Goal: Task Accomplishment & Management: Use online tool/utility

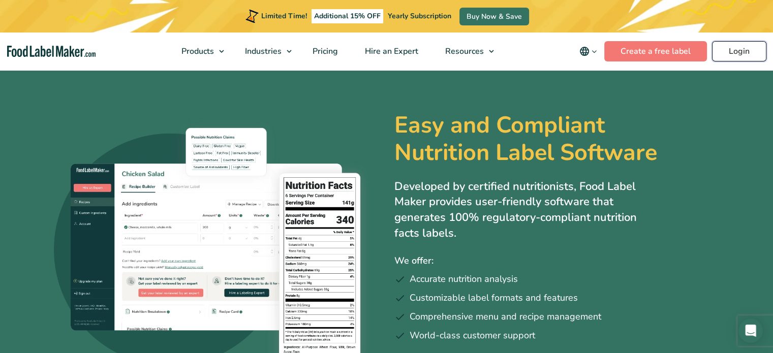
click at [733, 45] on link "Login" at bounding box center [739, 51] width 54 height 20
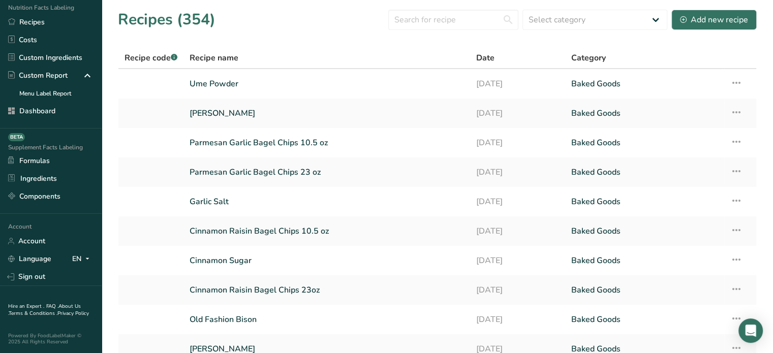
scroll to position [82, 0]
click at [56, 277] on link "Sign out" at bounding box center [51, 277] width 102 height 18
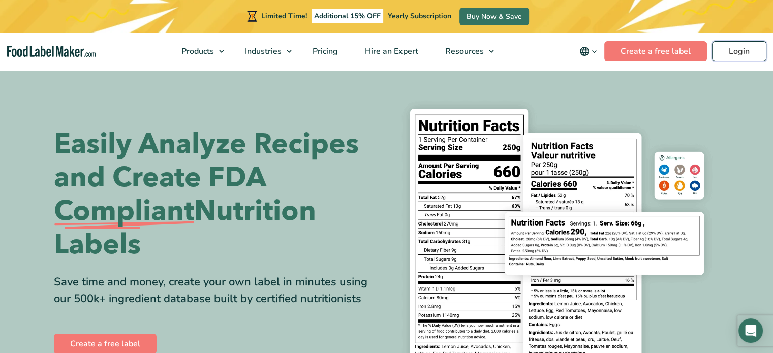
click at [756, 44] on link "Login" at bounding box center [739, 51] width 54 height 20
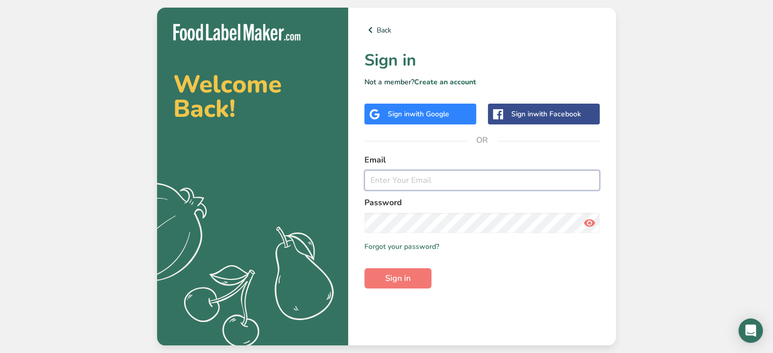
click at [448, 172] on input "email" at bounding box center [481, 180] width 235 height 20
type input "[EMAIL_ADDRESS][DOMAIN_NAME]"
click at [421, 286] on button "Sign in" at bounding box center [397, 278] width 67 height 20
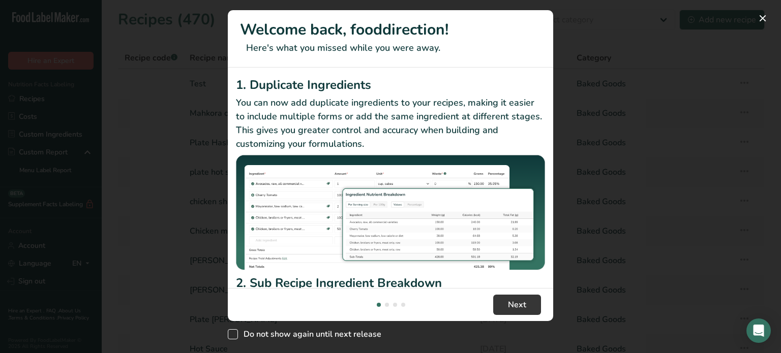
click at [291, 339] on span "Do not show again until next release" at bounding box center [309, 334] width 143 height 10
click at [234, 338] on input "Do not show again until next release" at bounding box center [231, 334] width 7 height 7
checkbox input "true"
click at [518, 309] on span "Next" at bounding box center [517, 305] width 18 height 12
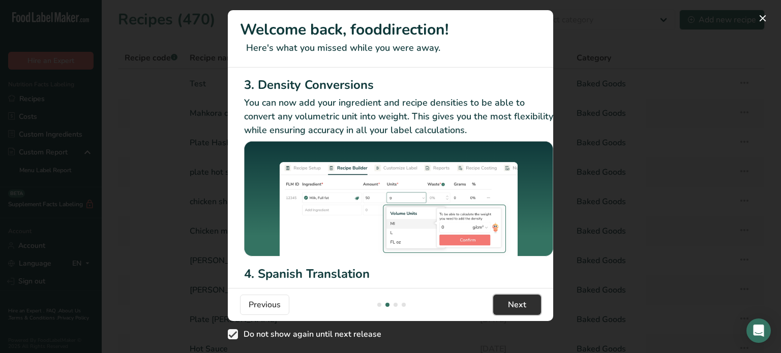
click at [518, 309] on span "Next" at bounding box center [517, 305] width 18 height 12
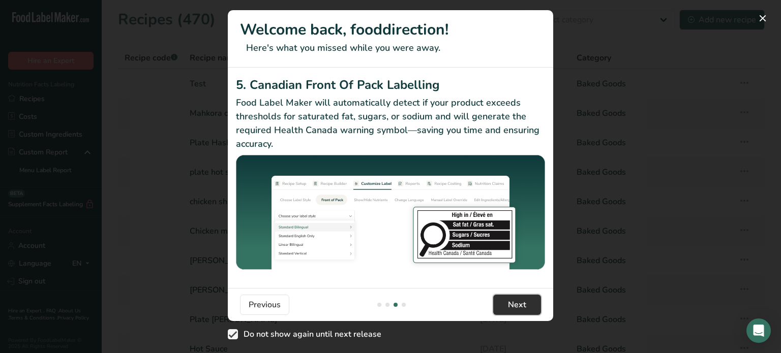
click at [518, 309] on span "Next" at bounding box center [517, 305] width 18 height 12
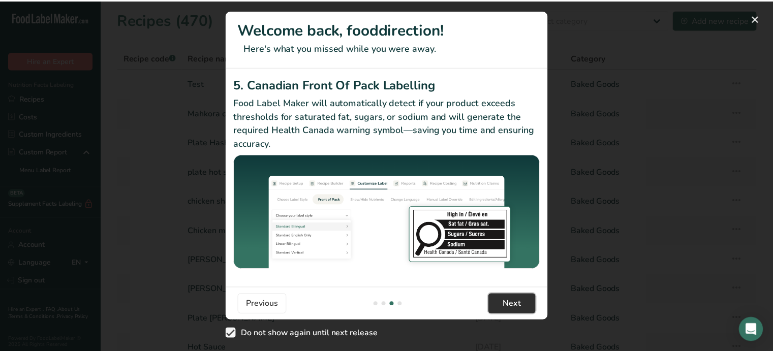
scroll to position [0, 968]
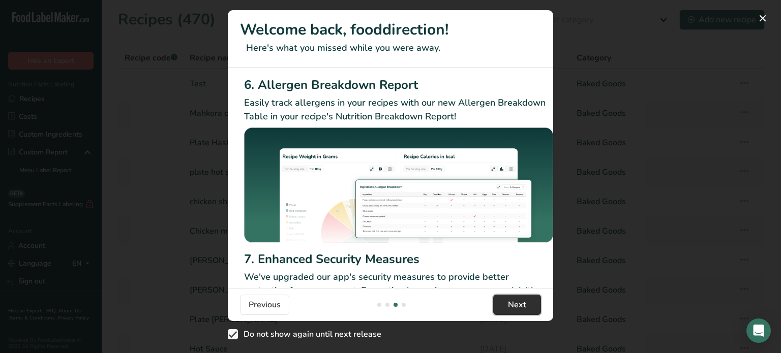
click at [518, 309] on span "Next" at bounding box center [517, 305] width 18 height 12
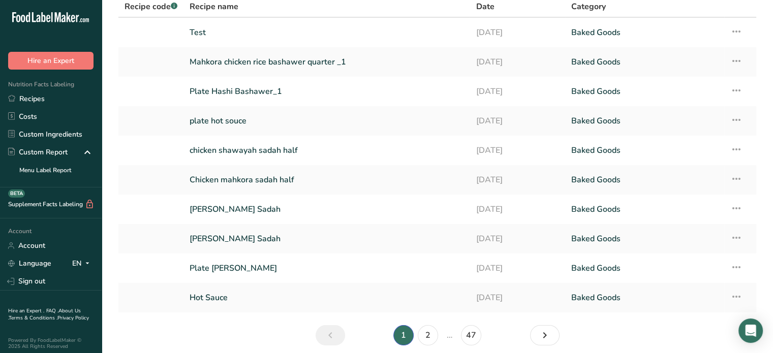
scroll to position [68, 0]
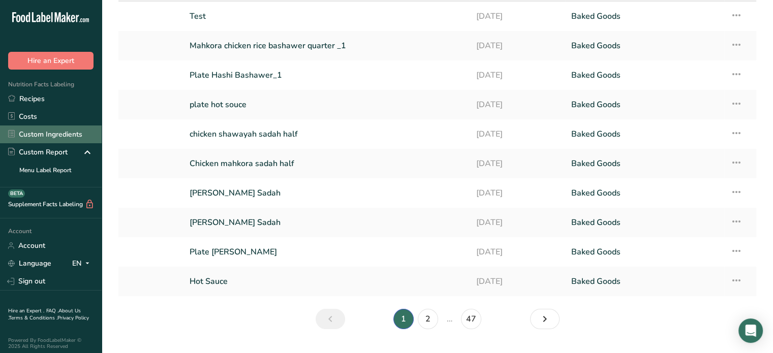
click at [72, 138] on link "Custom Ingredients" at bounding box center [51, 135] width 102 height 18
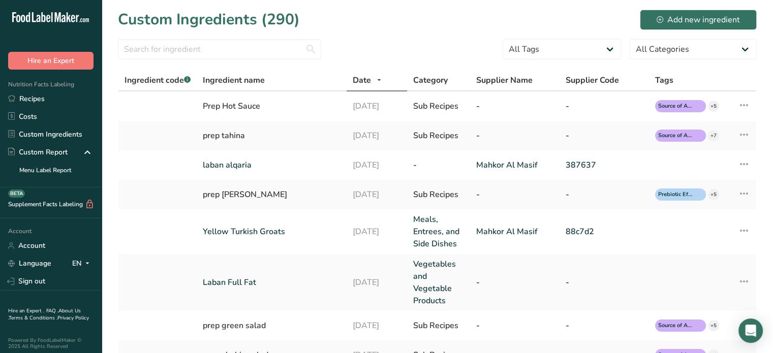
click at [697, 42] on select "All Categories American Indian/Alaska Native Foods Baby Foods Baked Products Be…" at bounding box center [693, 49] width 127 height 20
click at [630, 39] on select "All Categories American Indian/Alaska Native Foods Baby Foods Baked Products Be…" at bounding box center [693, 49] width 127 height 20
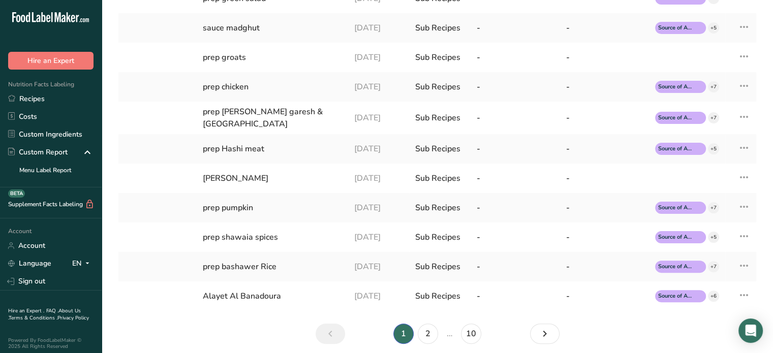
scroll to position [227, 0]
click at [476, 333] on link "10" at bounding box center [471, 333] width 20 height 20
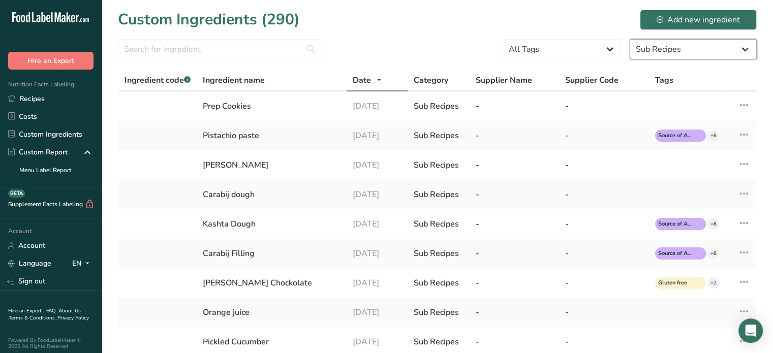
click at [663, 52] on select "All Categories American Indian/Alaska Native Foods Baby Foods Baked Products Be…" at bounding box center [693, 49] width 127 height 20
click at [630, 39] on select "All Categories American Indian/Alaska Native Foods Baby Foods Baked Products Be…" at bounding box center [693, 49] width 127 height 20
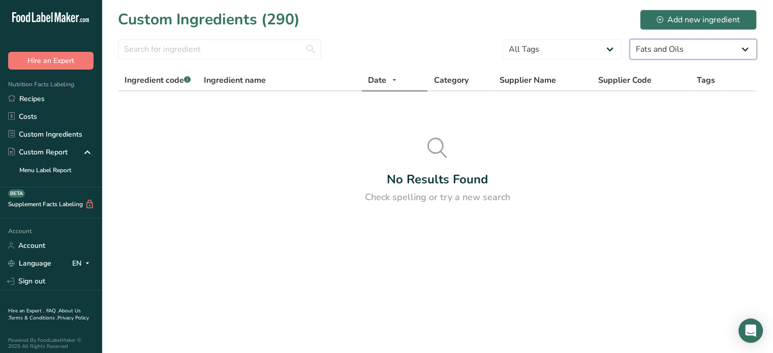
click at [679, 47] on select "All Categories American Indian/Alaska Native Foods Baby Foods Baked Products Be…" at bounding box center [693, 49] width 127 height 20
click at [630, 39] on select "All Categories American Indian/Alaska Native Foods Baby Foods Baked Products Be…" at bounding box center [693, 49] width 127 height 20
click at [694, 55] on select "All Categories American Indian/Alaska Native Foods Baby Foods Baked Products Be…" at bounding box center [693, 49] width 127 height 20
select select "-1"
click at [630, 39] on select "All Categories American Indian/Alaska Native Foods Baby Foods Baked Products Be…" at bounding box center [693, 49] width 127 height 20
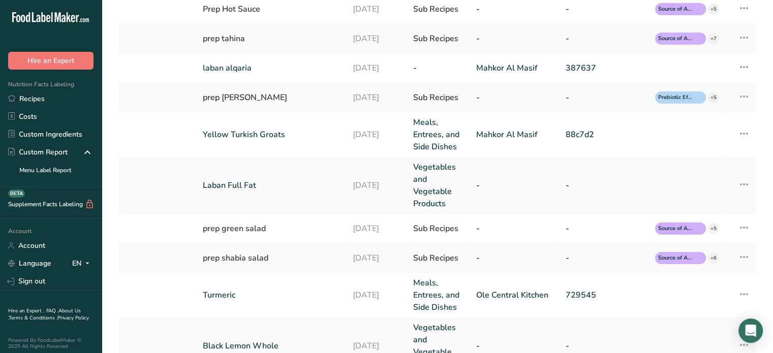
scroll to position [98, 0]
click at [301, 291] on link "Turmeric" at bounding box center [272, 294] width 138 height 12
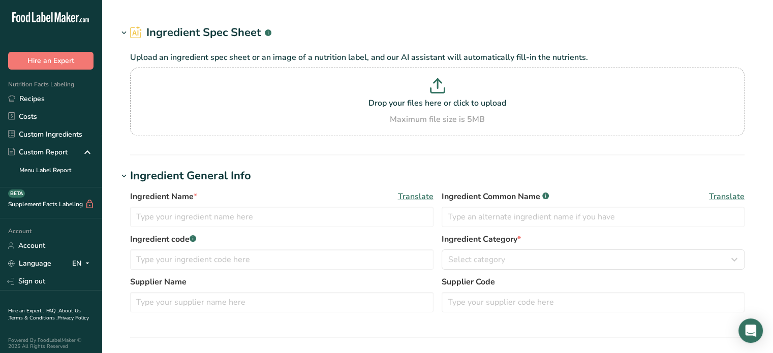
type input "Turmeric"
type input "Ole Central Kitchen"
type input "729545"
type input "100"
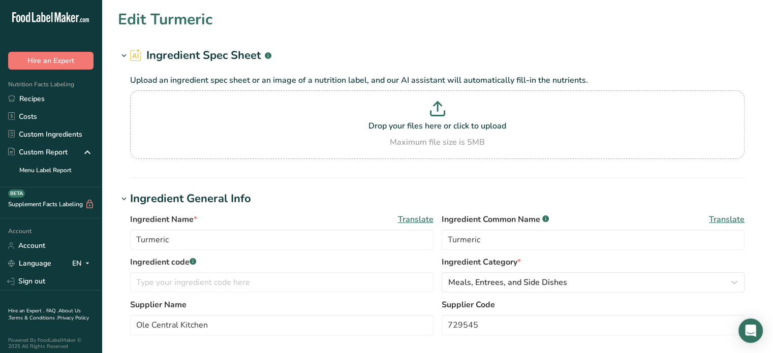
scroll to position [309, 0]
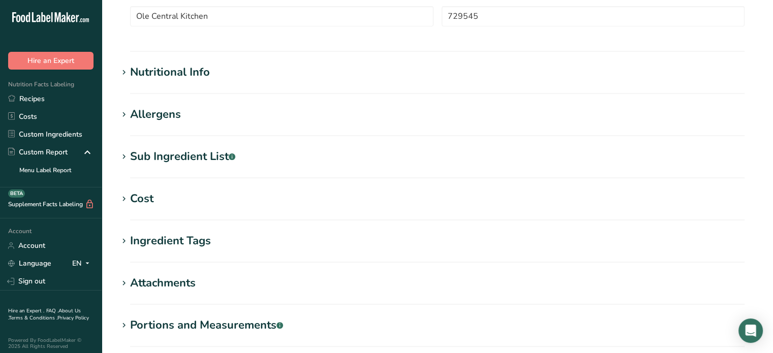
click at [214, 65] on h1 "Nutritional Info" at bounding box center [437, 72] width 639 height 17
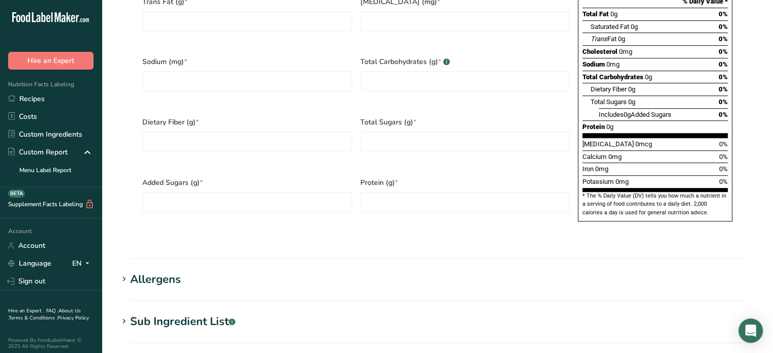
scroll to position [0, 0]
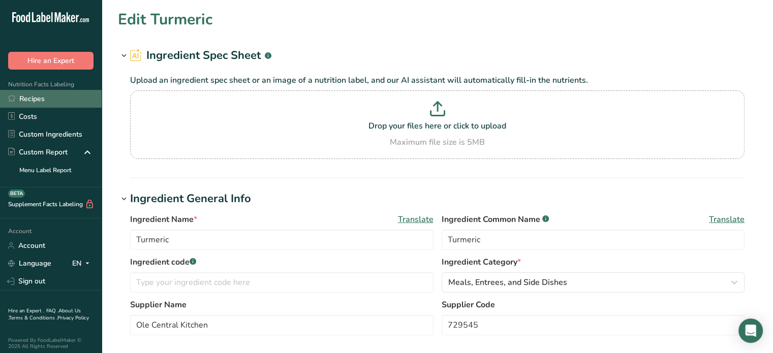
click at [75, 104] on link "Recipes" at bounding box center [51, 99] width 102 height 18
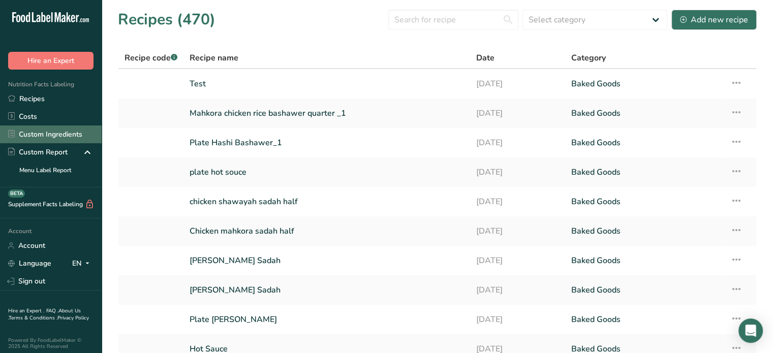
click at [72, 137] on link "Custom Ingredients" at bounding box center [51, 135] width 102 height 18
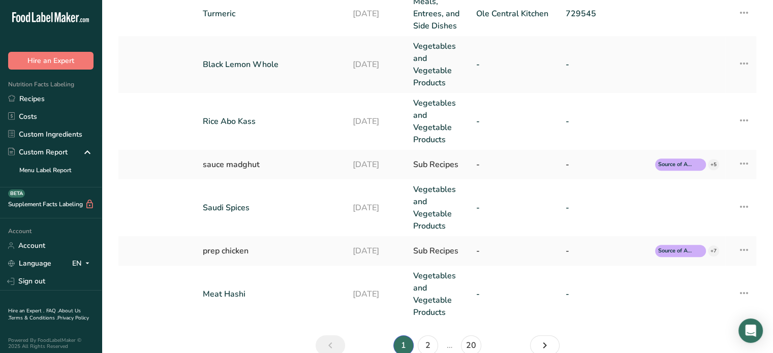
scroll to position [380, 0]
click at [431, 343] on link "2" at bounding box center [428, 344] width 20 height 20
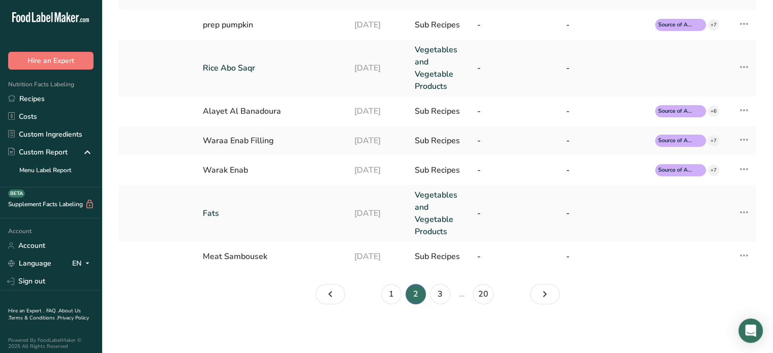
scroll to position [344, 0]
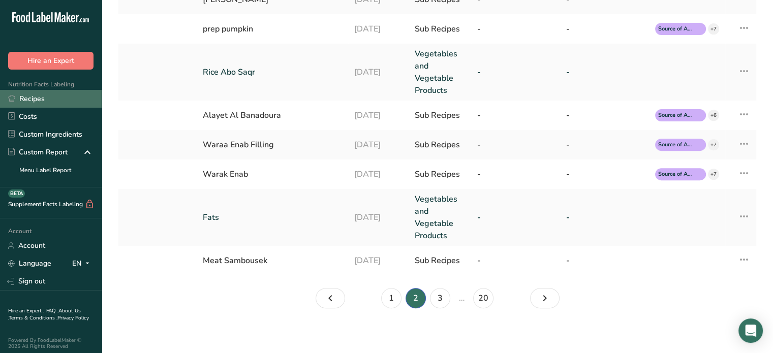
click at [67, 102] on link "Recipes" at bounding box center [51, 99] width 102 height 18
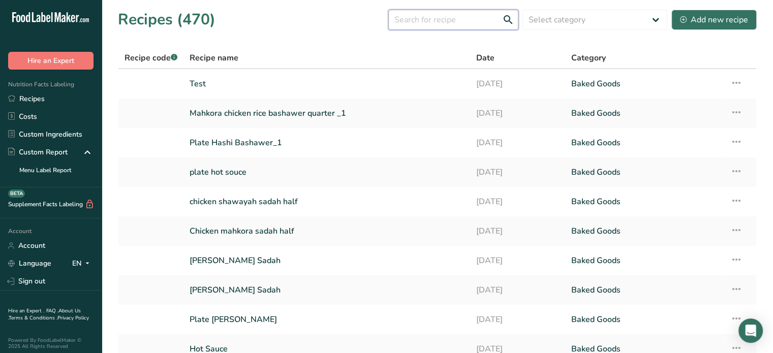
click at [429, 13] on input "text" at bounding box center [453, 20] width 130 height 20
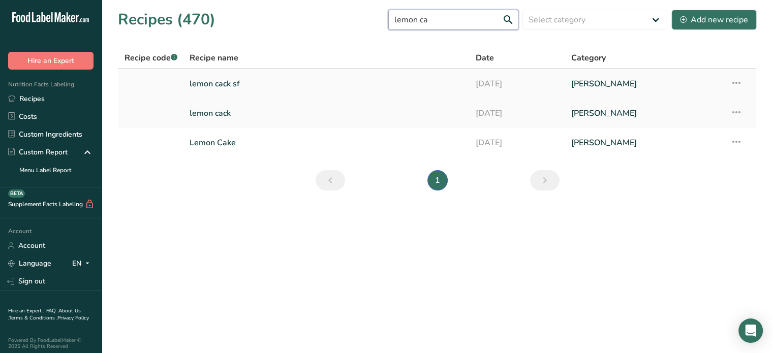
type input "lemon ca"
click at [248, 84] on link "lemon cack sf" at bounding box center [327, 83] width 274 height 21
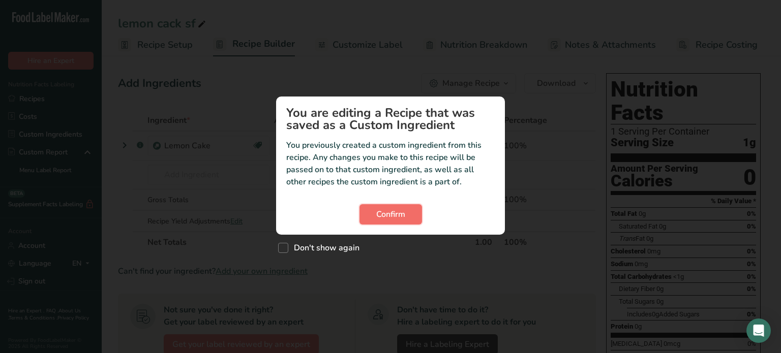
click at [373, 211] on button "Confirm" at bounding box center [390, 214] width 63 height 20
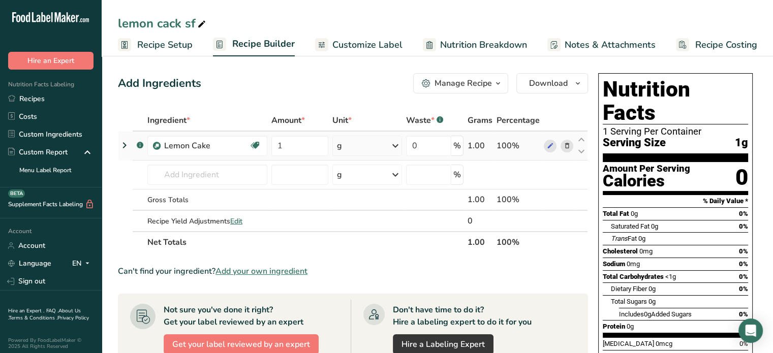
click at [128, 145] on td at bounding box center [125, 146] width 14 height 29
click at [128, 145] on icon at bounding box center [124, 145] width 12 height 18
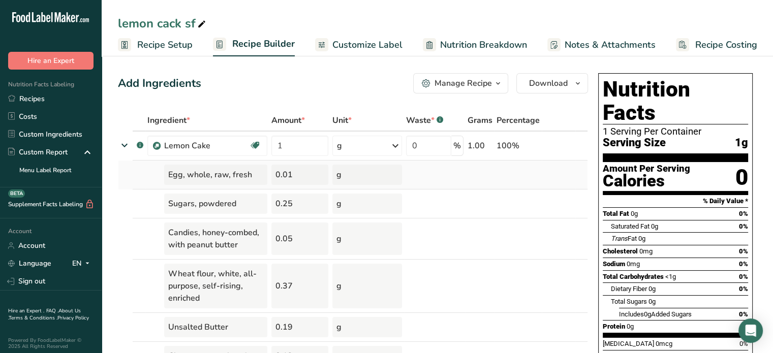
click at [153, 182] on td "Egg, whole, raw, fresh" at bounding box center [207, 175] width 124 height 29
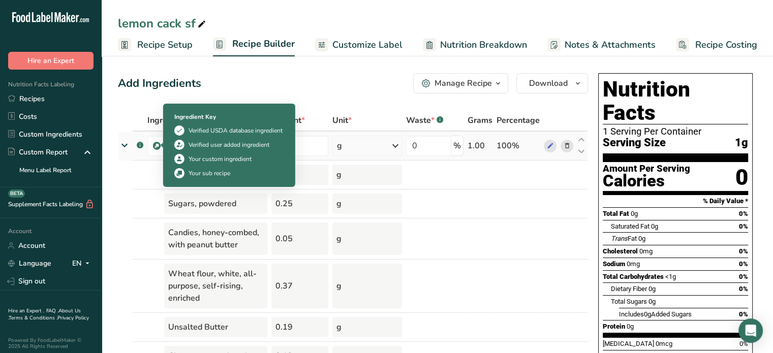
click at [158, 146] on img at bounding box center [157, 146] width 8 height 8
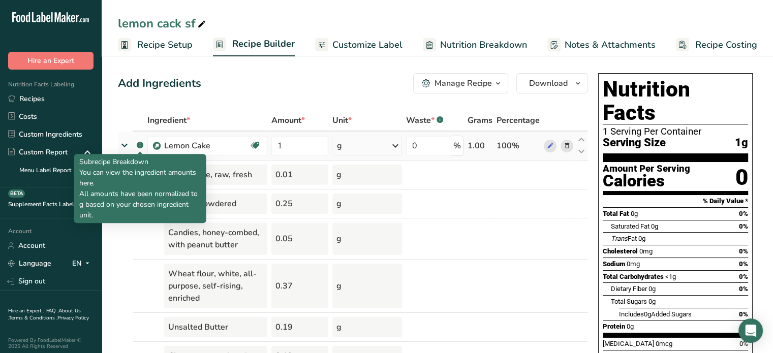
click at [140, 143] on rect at bounding box center [140, 145] width 7 height 7
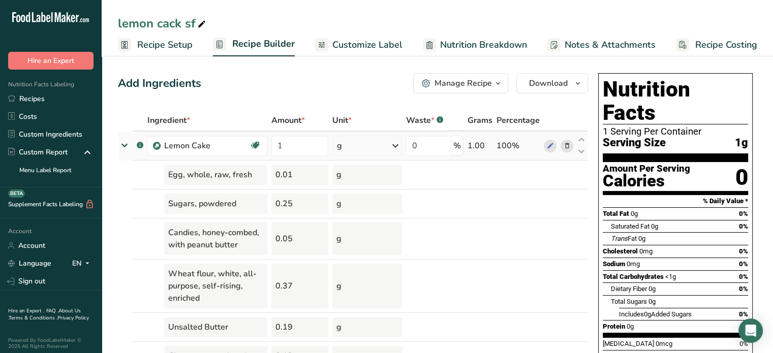
click at [140, 143] on rect at bounding box center [140, 145] width 7 height 7
click at [130, 144] on icon at bounding box center [124, 145] width 18 height 12
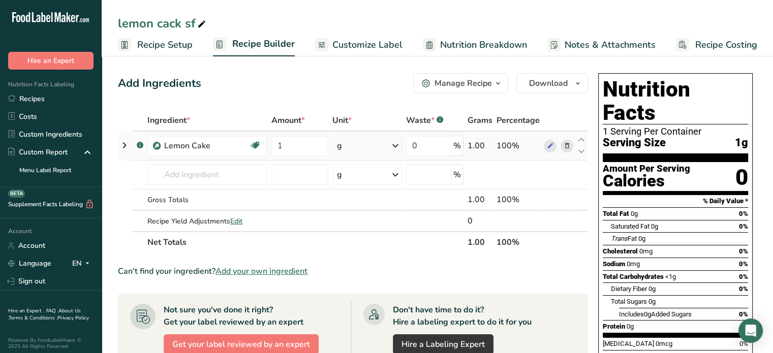
click at [130, 144] on icon at bounding box center [124, 145] width 12 height 18
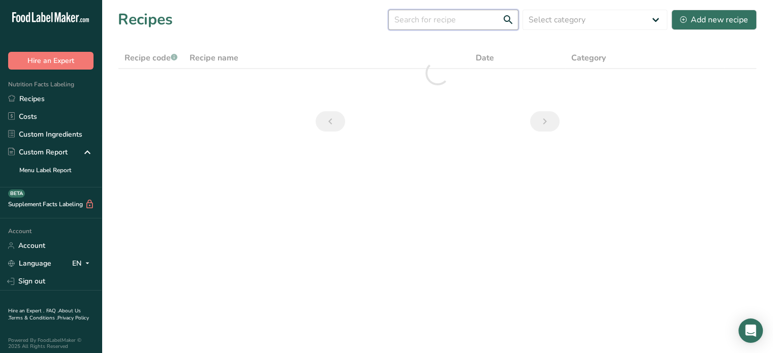
click at [427, 21] on input "text" at bounding box center [453, 20] width 130 height 20
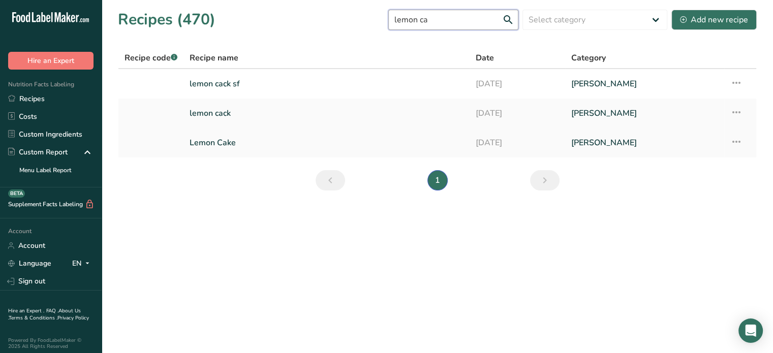
type input "lemon ca"
drag, startPoint x: 49, startPoint y: 291, endPoint x: 43, endPoint y: 285, distance: 8.3
click at [43, 285] on div "Account Account Language EN English Spanish Sign out Hire an Expert . FAQ . Abo…" at bounding box center [51, 288] width 102 height 139
click at [43, 285] on link "Sign out" at bounding box center [51, 281] width 102 height 18
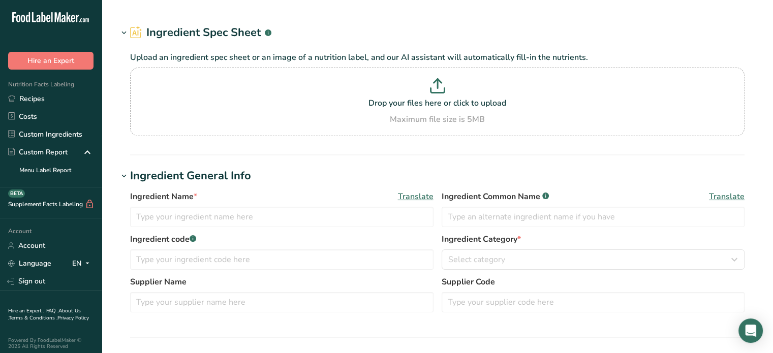
type input "Laban Full Fat"
type input "100"
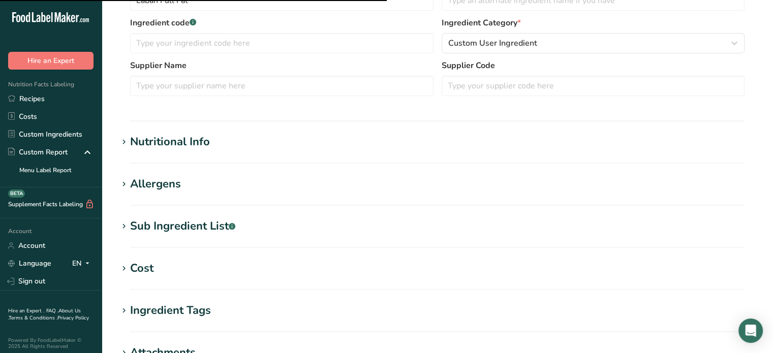
scroll to position [248, 0]
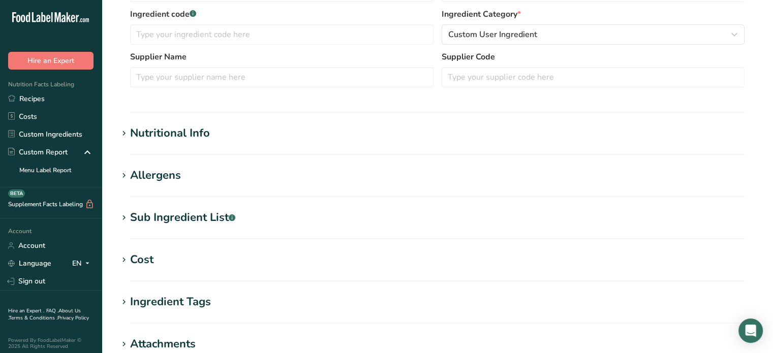
click at [190, 138] on div "Nutritional Info" at bounding box center [170, 133] width 80 height 17
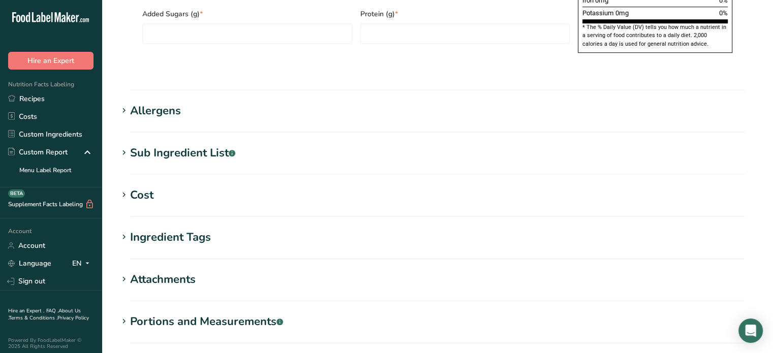
scroll to position [42, 0]
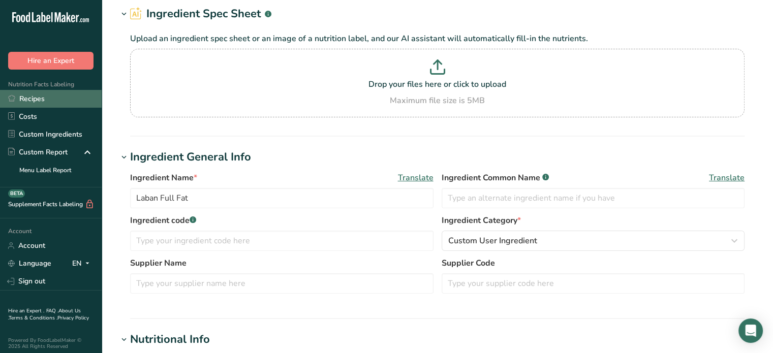
click at [43, 101] on link "Recipes" at bounding box center [51, 99] width 102 height 18
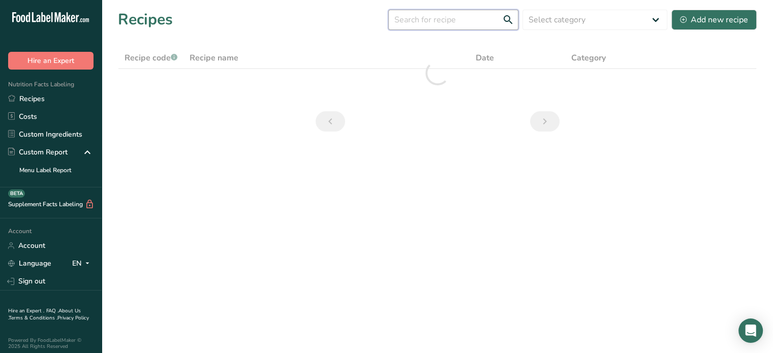
click at [480, 24] on input "text" at bounding box center [453, 20] width 130 height 20
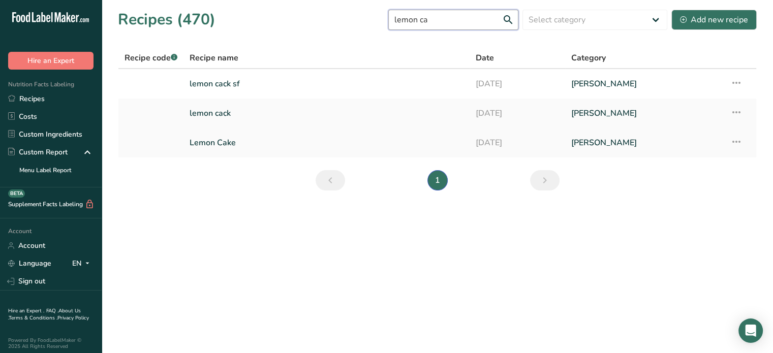
type input "lemon ca"
click at [227, 115] on link "lemon cack" at bounding box center [327, 113] width 274 height 21
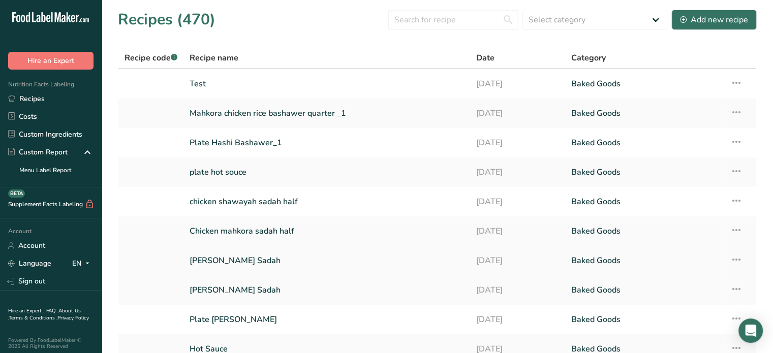
click at [329, 255] on link "Rice Bashawer Sadah" at bounding box center [327, 260] width 274 height 21
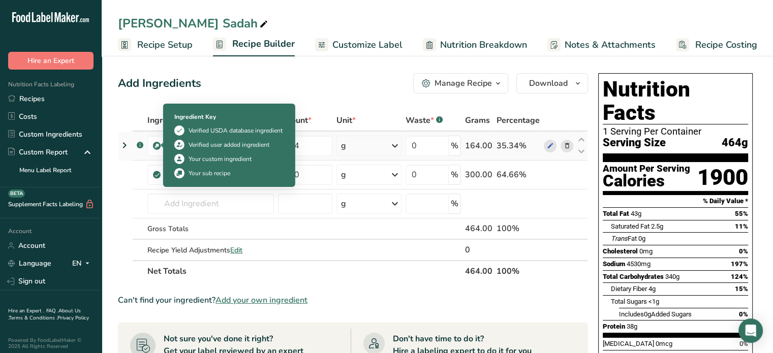
click at [157, 144] on img at bounding box center [157, 146] width 8 height 8
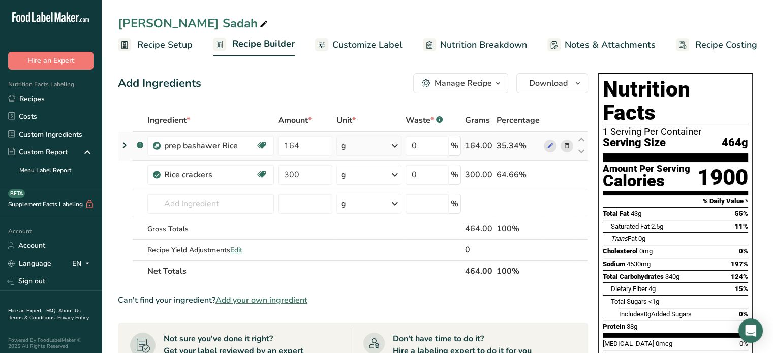
click at [157, 144] on img at bounding box center [157, 146] width 8 height 8
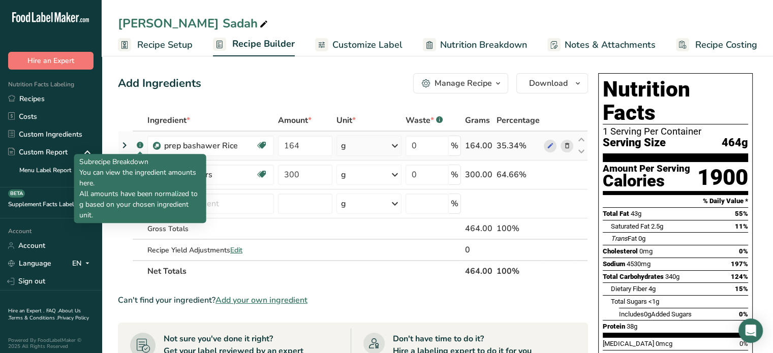
click at [140, 144] on rect at bounding box center [140, 145] width 7 height 7
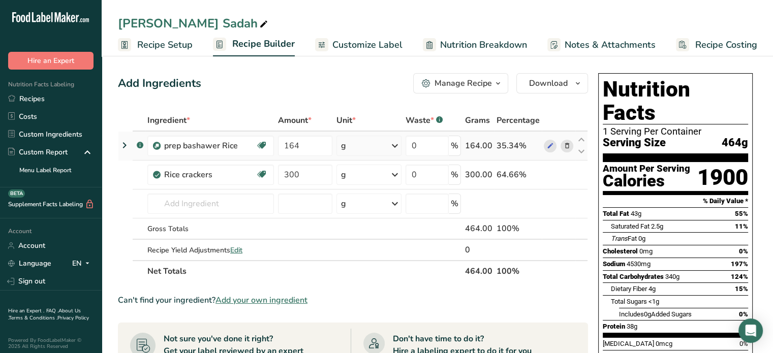
click at [140, 144] on rect at bounding box center [140, 145] width 7 height 7
click at [122, 144] on icon at bounding box center [124, 145] width 12 height 18
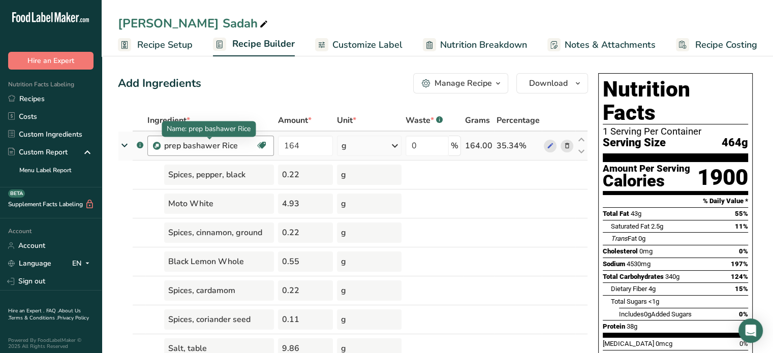
drag, startPoint x: 236, startPoint y: 145, endPoint x: 165, endPoint y: 144, distance: 70.7
click at [165, 144] on div "prep bashawer Rice" at bounding box center [209, 146] width 91 height 12
copy div "prep bashawer Rice"
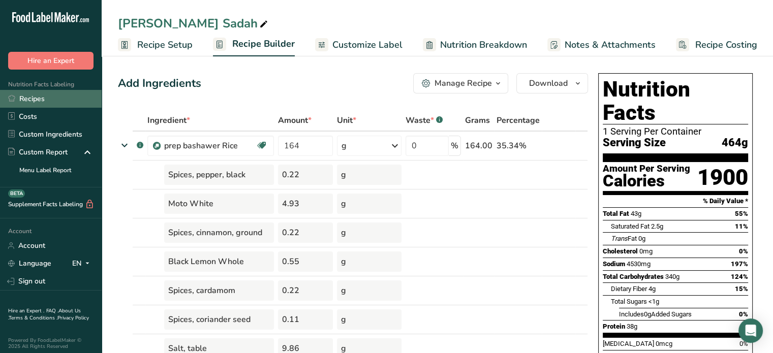
click at [26, 97] on link "Recipes" at bounding box center [51, 99] width 102 height 18
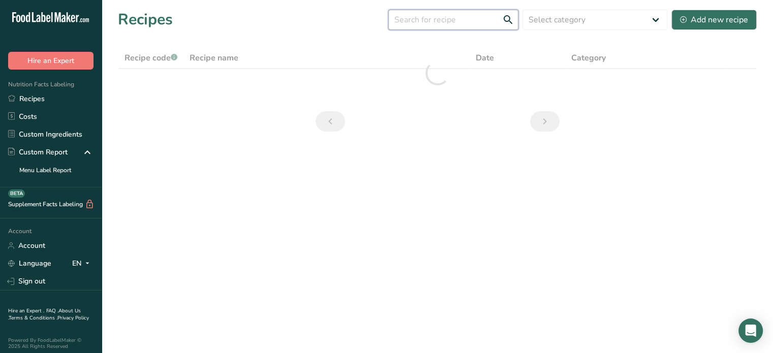
paste input "prep bashawer Rice"
click at [460, 23] on input "prep bashawer Rice" at bounding box center [453, 20] width 130 height 20
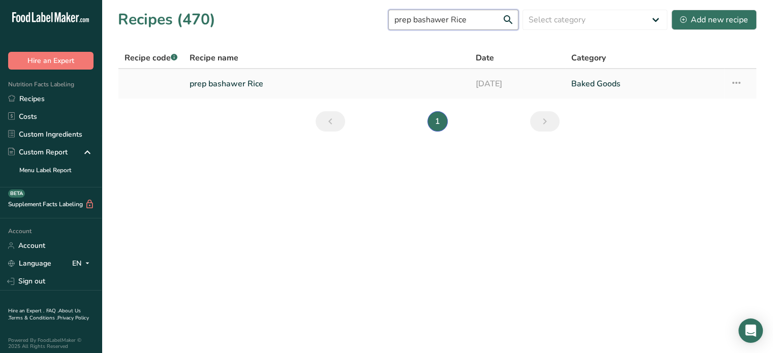
type input "prep bashawer Rice"
click at [269, 93] on link "prep bashawer Rice" at bounding box center [327, 83] width 274 height 21
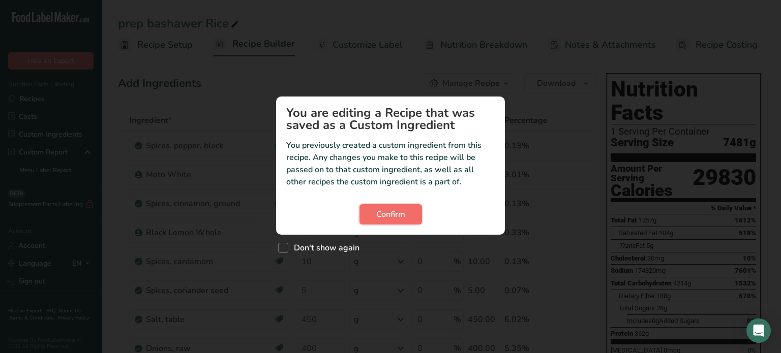
click at [394, 206] on button "Confirm" at bounding box center [390, 214] width 63 height 20
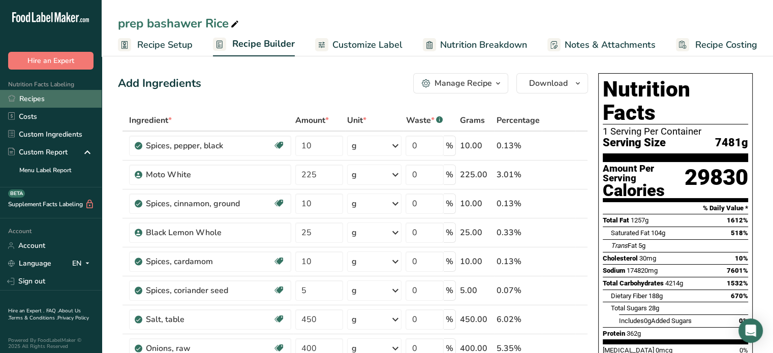
click at [86, 103] on link "Recipes" at bounding box center [51, 99] width 102 height 18
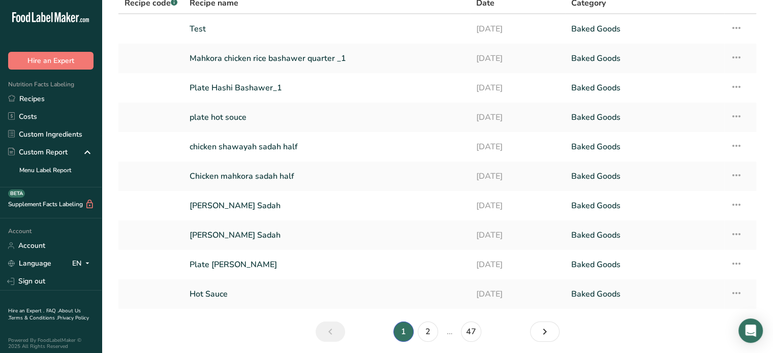
scroll to position [57, 0]
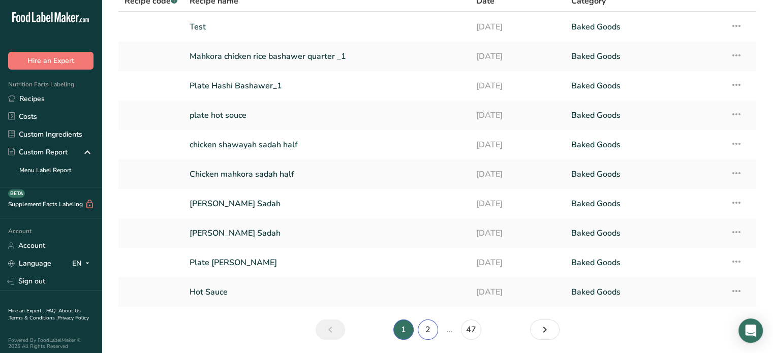
click at [424, 328] on link "2" at bounding box center [428, 330] width 20 height 20
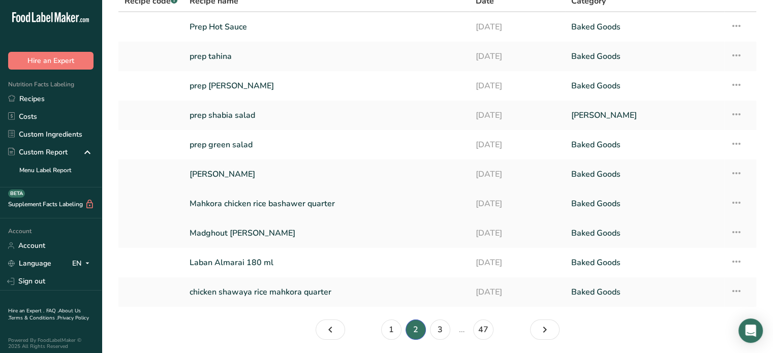
click at [385, 201] on link "Mahkora chicken rice bashawer quarter" at bounding box center [327, 203] width 274 height 21
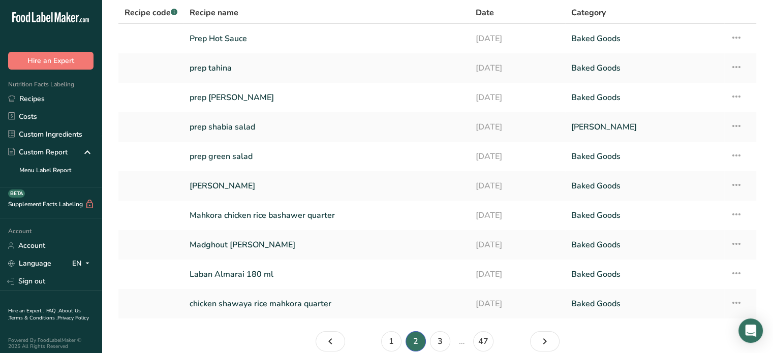
scroll to position [49, 0]
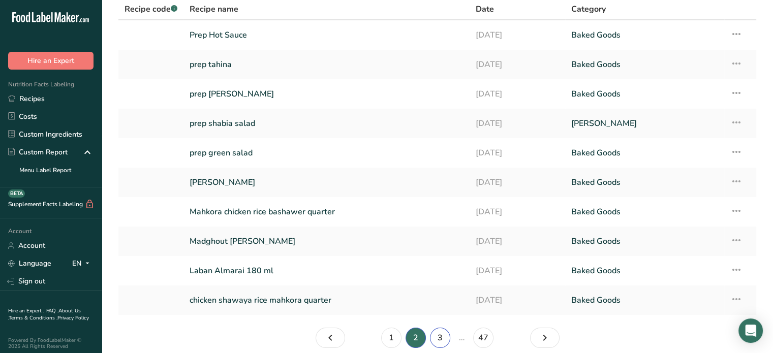
click at [436, 332] on link "3" at bounding box center [440, 338] width 20 height 20
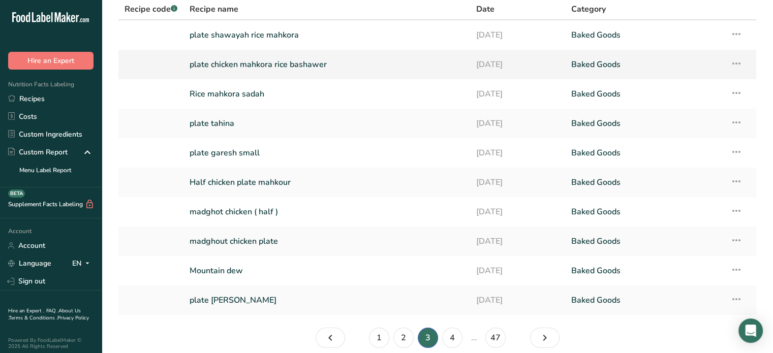
click at [313, 63] on link "plate chicken mahkora rice bashawer" at bounding box center [327, 64] width 274 height 21
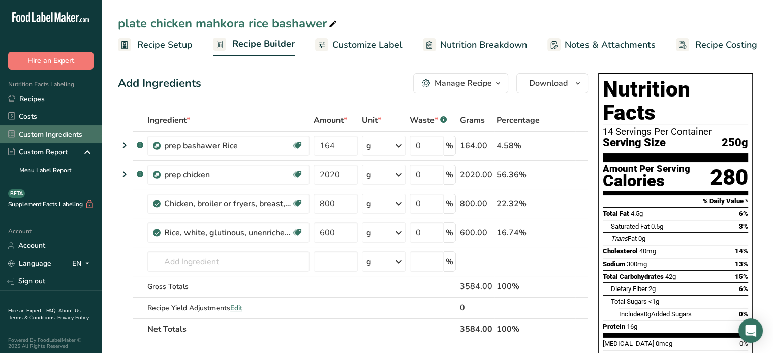
click at [69, 138] on link "Custom Ingredients" at bounding box center [51, 135] width 102 height 18
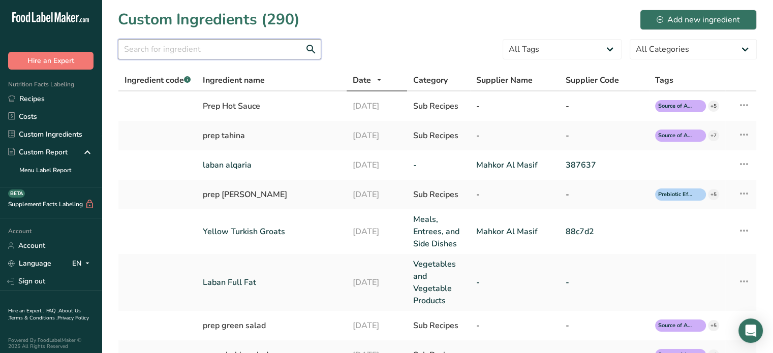
click at [280, 42] on input "text" at bounding box center [219, 49] width 203 height 20
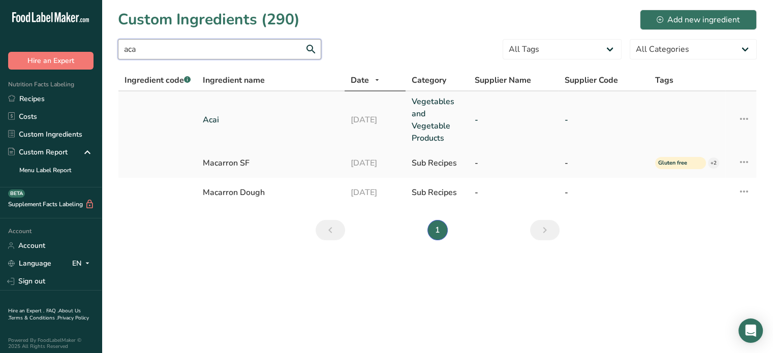
type input "aca"
click at [243, 108] on td "Acai" at bounding box center [271, 119] width 148 height 57
click at [217, 117] on link "Acai" at bounding box center [271, 120] width 136 height 12
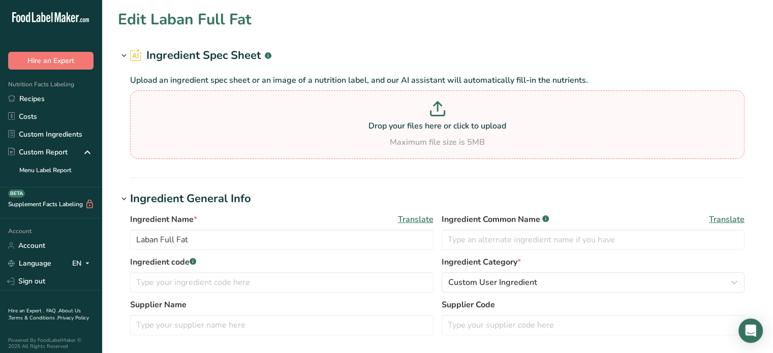
type input "Acai"
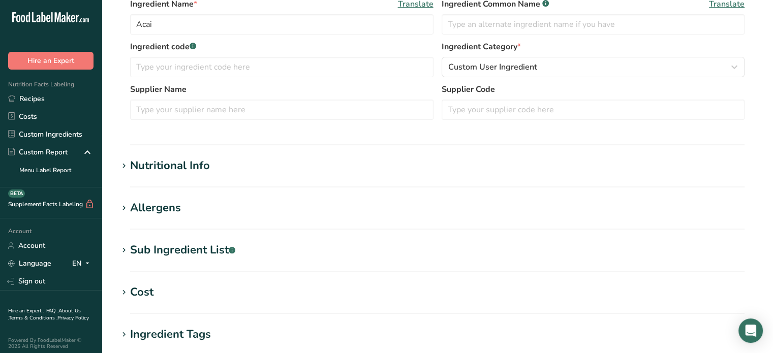
scroll to position [234, 0]
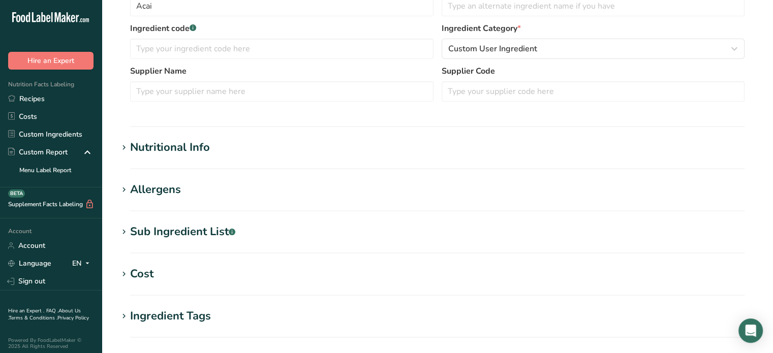
click at [357, 159] on section "Nutritional Info Serving Size .a-a{fill:#347362;}.b-a{fill:#fff;} Add ingredien…" at bounding box center [437, 154] width 639 height 30
click at [175, 143] on div "Nutritional Info" at bounding box center [170, 147] width 80 height 17
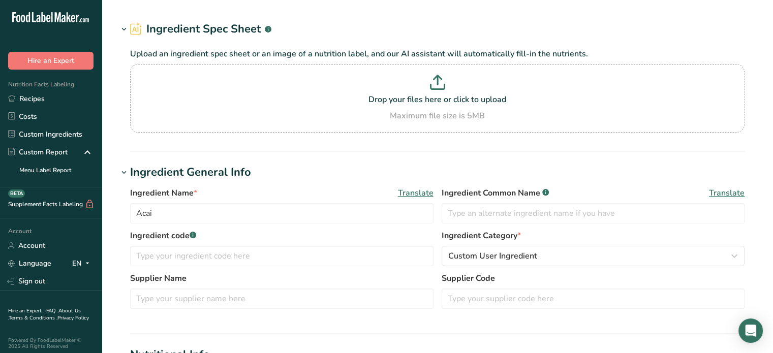
scroll to position [0, 0]
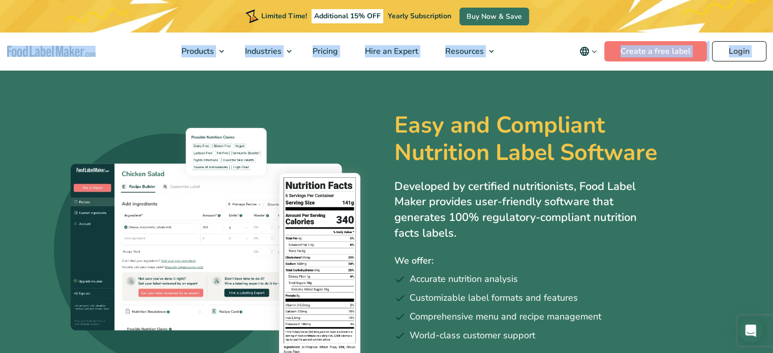
click at [751, 46] on header "Limited Time! Additional 15% OFF Yearly Subscription Buy Now & Save Products Fo…" at bounding box center [386, 35] width 773 height 70
click at [751, 46] on link "Login" at bounding box center [739, 51] width 54 height 20
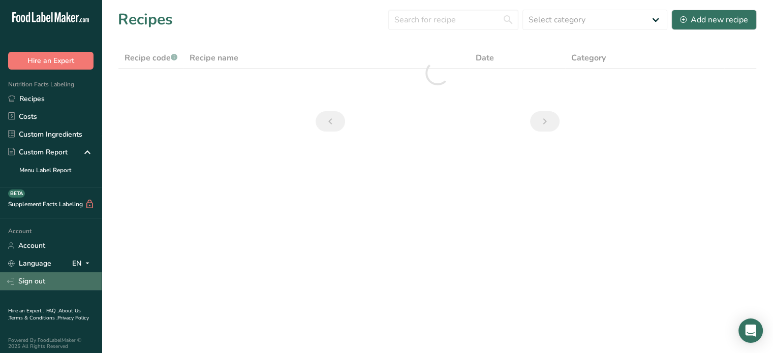
click at [40, 282] on link "Sign out" at bounding box center [51, 281] width 102 height 18
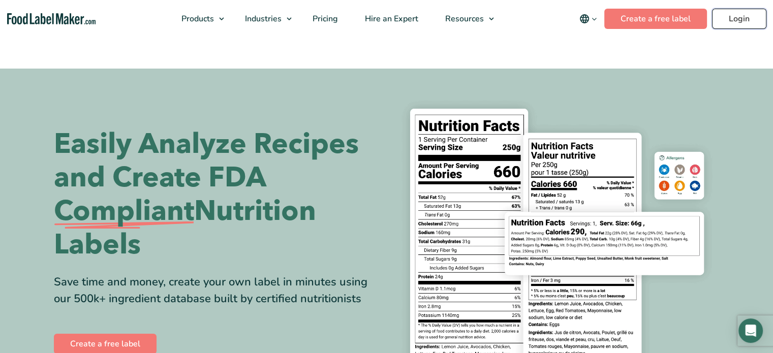
click at [744, 24] on link "Login" at bounding box center [739, 19] width 54 height 20
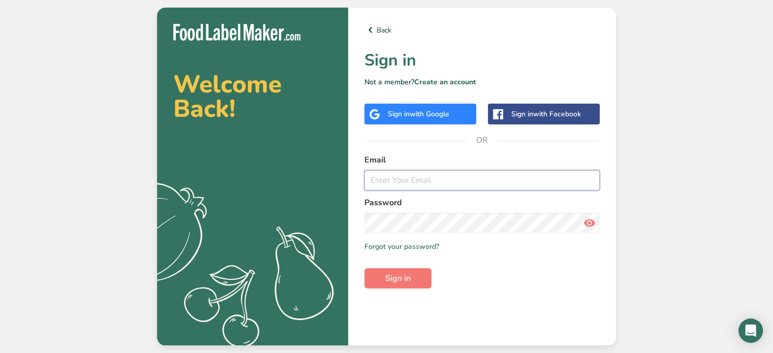
click at [382, 183] on input "email" at bounding box center [481, 180] width 235 height 20
paste input "[EMAIL_ADDRESS][DOMAIN_NAME]"
type input "[EMAIL_ADDRESS][DOMAIN_NAME]"
click at [407, 279] on span "Sign in" at bounding box center [397, 278] width 25 height 12
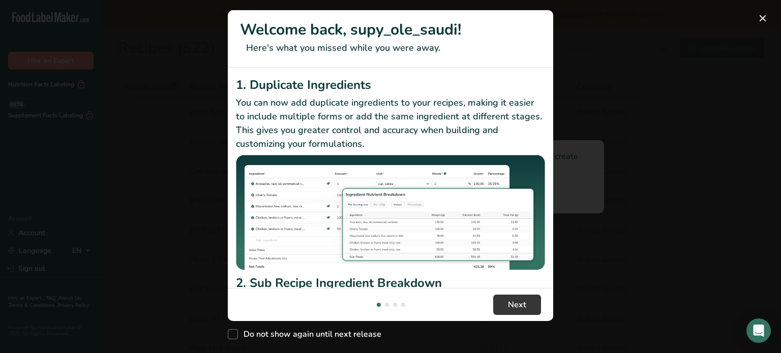
click at [533, 112] on div "1. Duplicate Ingredients You can now add duplicate ingredients to your recipes,…" at bounding box center [390, 175] width 309 height 198
click at [283, 329] on span "Do not show again until next release" at bounding box center [309, 334] width 143 height 10
click at [234, 331] on input "Do not show again until next release" at bounding box center [231, 334] width 7 height 7
checkbox input "true"
click at [533, 313] on button "Next" at bounding box center [517, 305] width 48 height 20
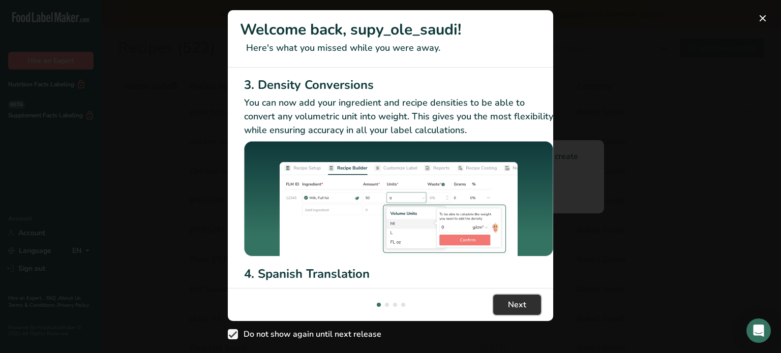
click at [533, 313] on button "Next" at bounding box center [517, 305] width 48 height 20
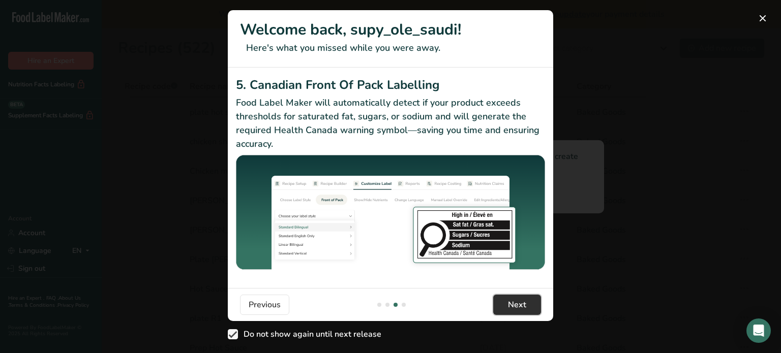
click at [533, 313] on button "Next" at bounding box center [517, 305] width 48 height 20
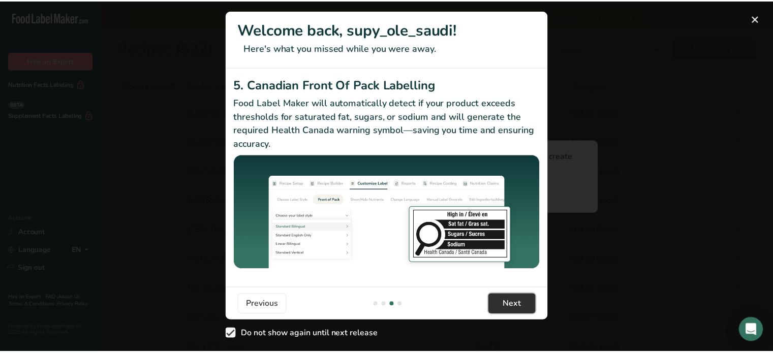
scroll to position [0, 968]
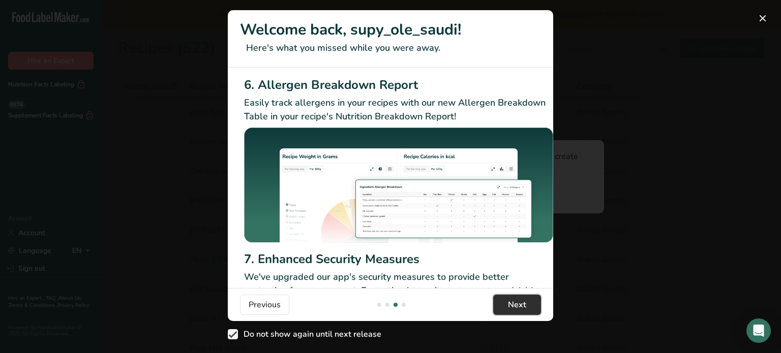
click at [533, 313] on button "Next" at bounding box center [517, 305] width 48 height 20
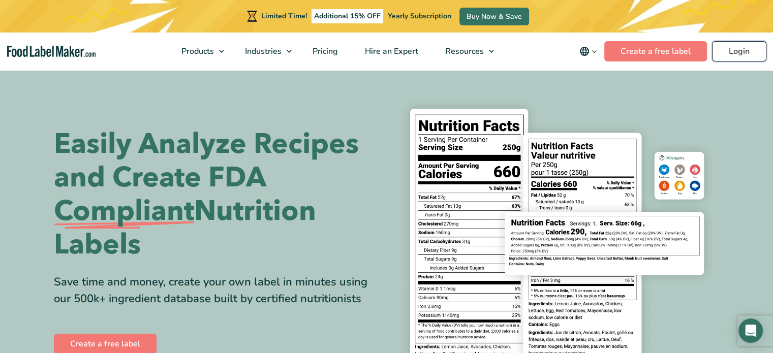
click at [741, 61] on link "Login" at bounding box center [739, 51] width 54 height 20
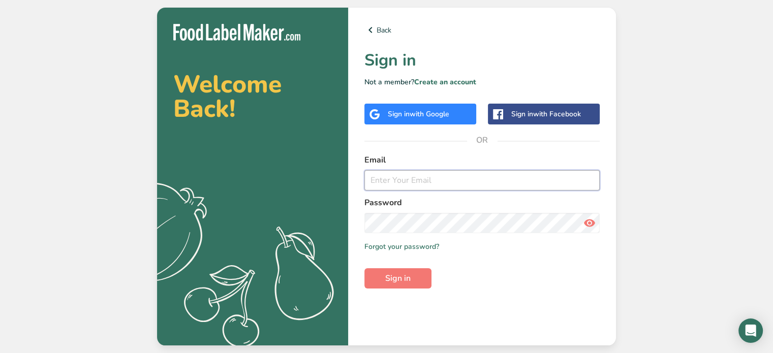
click at [452, 189] on input "email" at bounding box center [481, 180] width 235 height 20
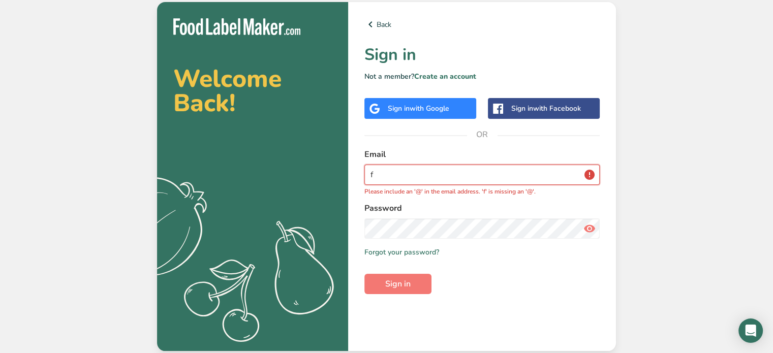
type input "fooddirectionaccesse@gmail.com"
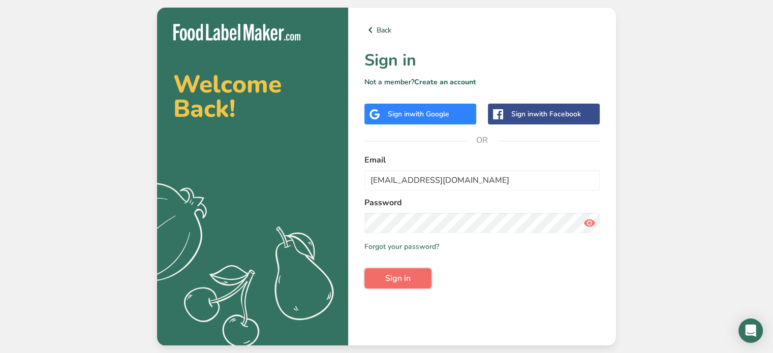
click at [425, 269] on button "Sign in" at bounding box center [397, 278] width 67 height 20
click at [391, 274] on span "Sign in" at bounding box center [397, 278] width 25 height 12
click at [450, 178] on input "email" at bounding box center [481, 180] width 235 height 20
type input "fooddirectionaccesse@gmail.com"
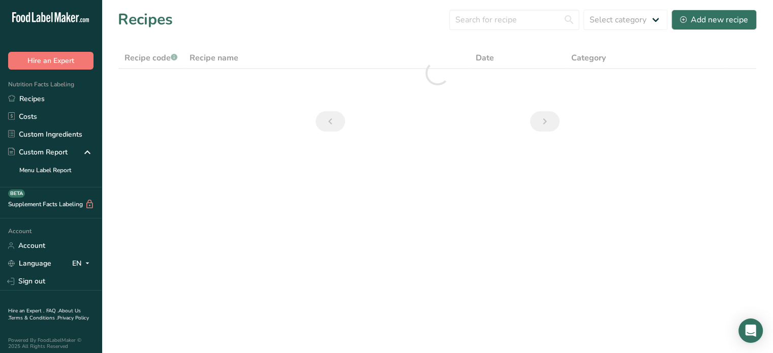
click at [399, 270] on main "Recipes Select category All Add new recipe Recipe code .a-a{fill:#347362;}.b-a{…" at bounding box center [386, 176] width 773 height 353
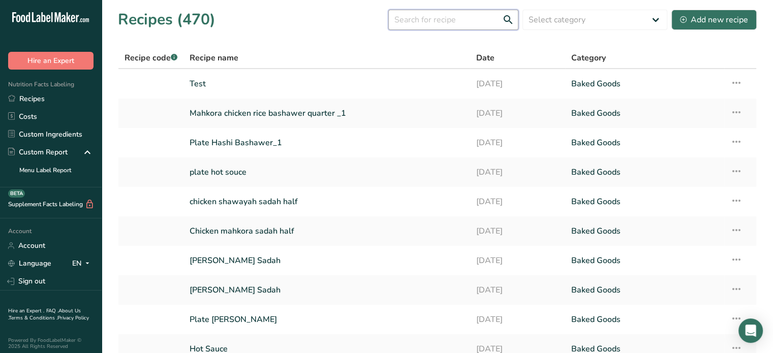
click at [436, 21] on input "text" at bounding box center [453, 20] width 130 height 20
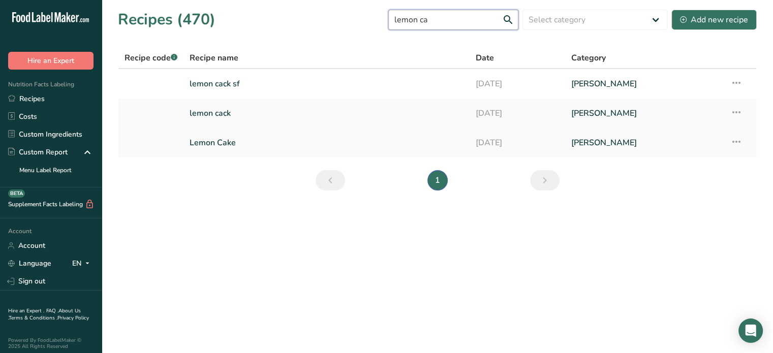
type input "lemon ca"
click at [207, 111] on link "lemon cack" at bounding box center [327, 113] width 274 height 21
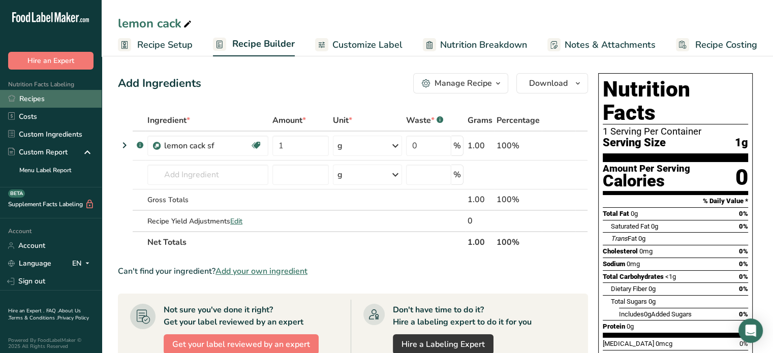
click at [67, 101] on link "Recipes" at bounding box center [51, 99] width 102 height 18
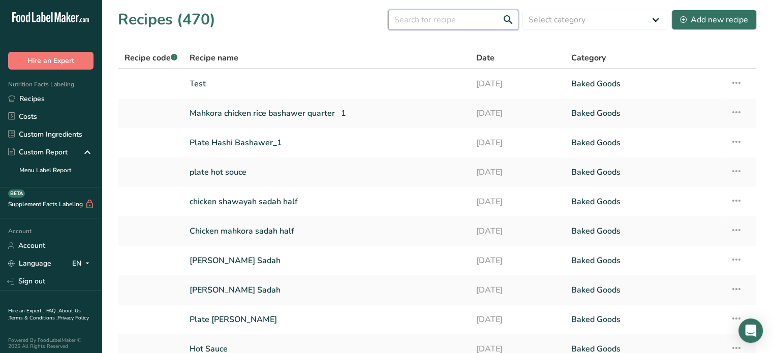
click at [424, 19] on input "text" at bounding box center [453, 20] width 130 height 20
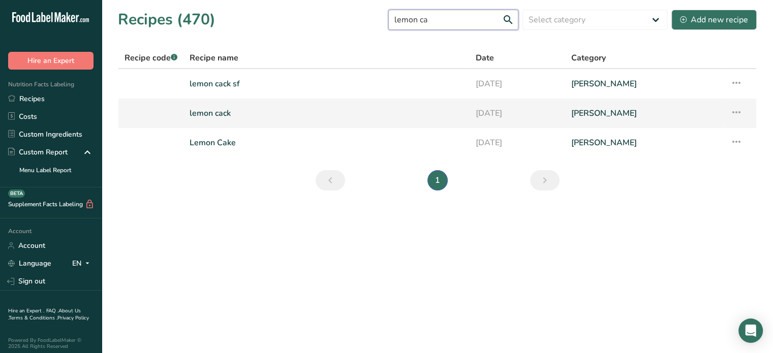
type input "lemon ca"
click at [234, 77] on link "lemon cack sf" at bounding box center [327, 83] width 274 height 21
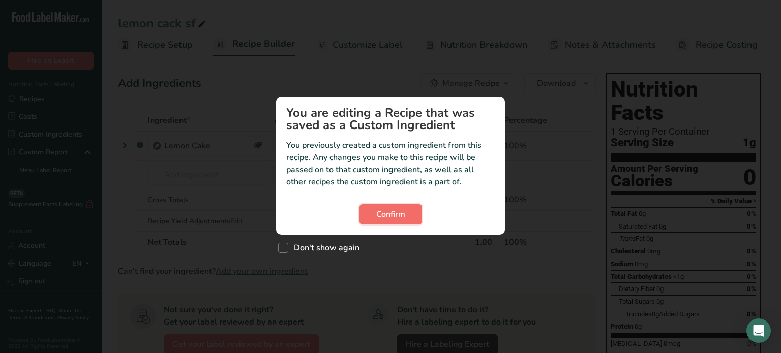
click at [401, 218] on span "Confirm" at bounding box center [390, 214] width 29 height 12
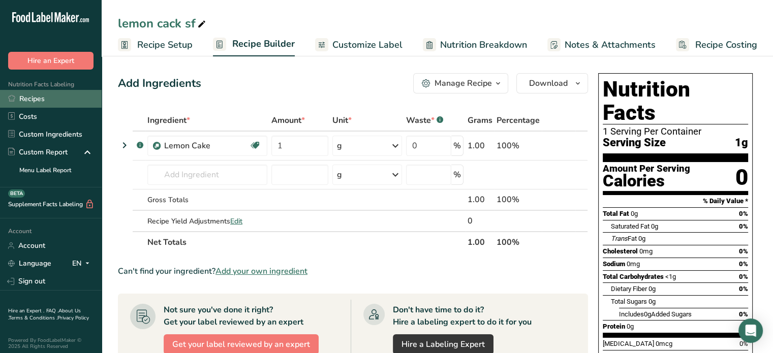
click at [36, 106] on link "Recipes" at bounding box center [51, 99] width 102 height 18
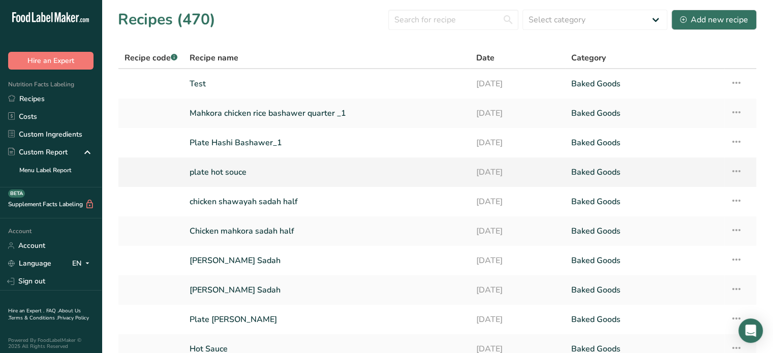
click at [244, 179] on td "plate hot souce" at bounding box center [326, 172] width 286 height 29
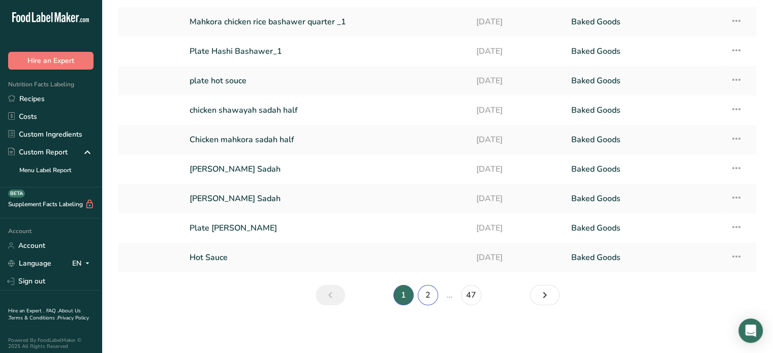
click at [418, 294] on link "2" at bounding box center [428, 295] width 20 height 20
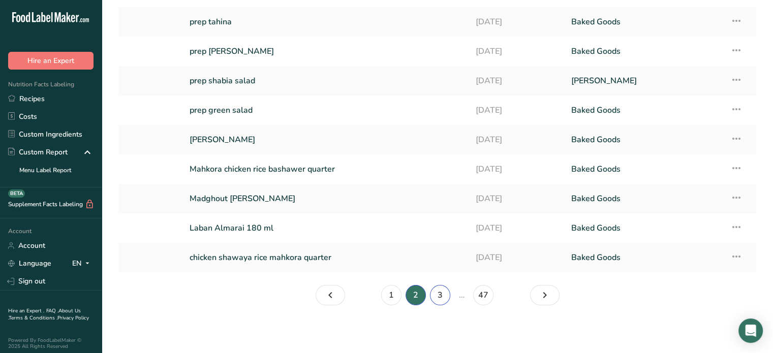
click at [446, 302] on link "3" at bounding box center [440, 295] width 20 height 20
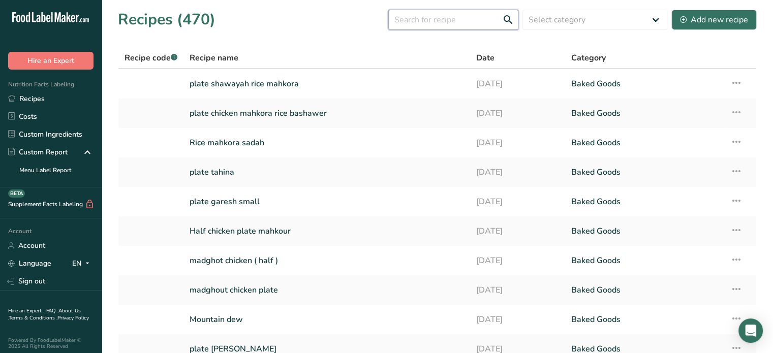
click at [442, 16] on input "text" at bounding box center [453, 20] width 130 height 20
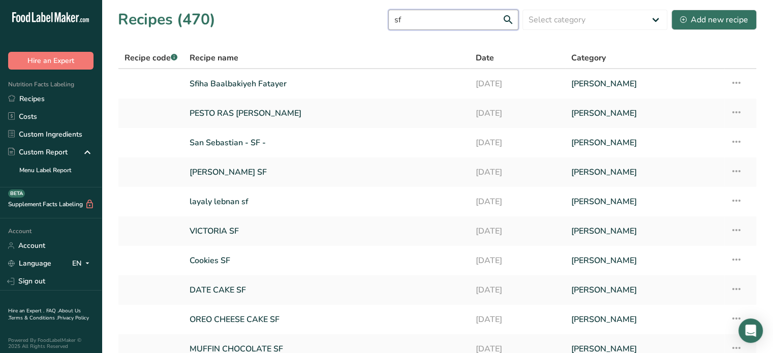
drag, startPoint x: 443, startPoint y: 15, endPoint x: 388, endPoint y: 13, distance: 54.9
click at [388, 13] on div "Recipes (470) sf Select category All Ajinet Mariam Menu Baked Goods Beverages C…" at bounding box center [437, 19] width 639 height 23
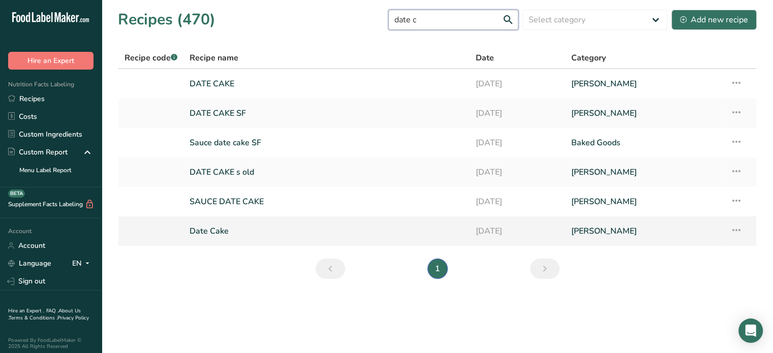
type input "date c"
click at [230, 222] on link "Date Cake" at bounding box center [327, 231] width 274 height 21
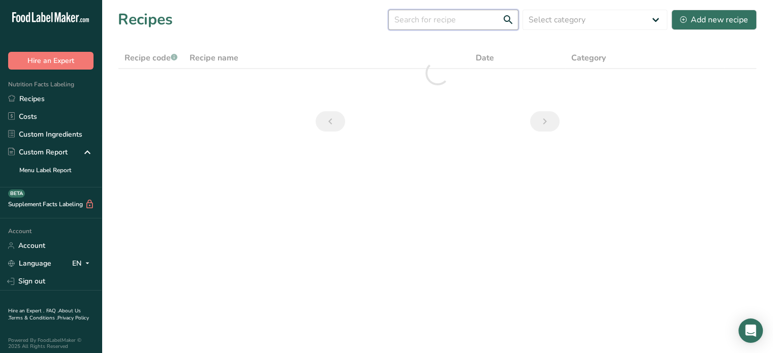
click at [457, 21] on input "text" at bounding box center [453, 20] width 130 height 20
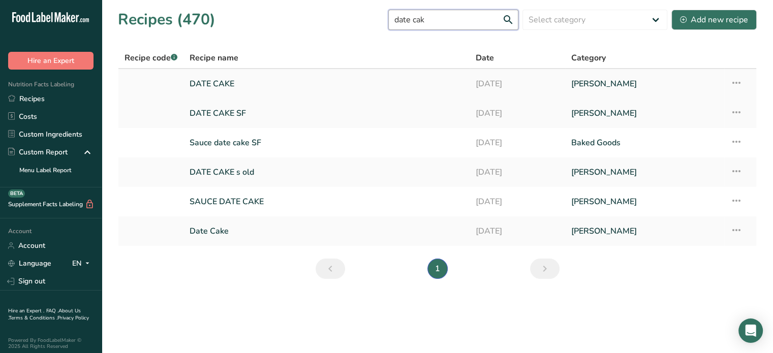
type input "date cak"
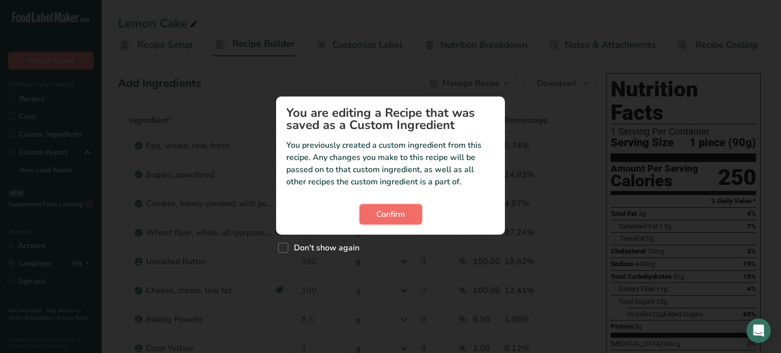
click at [379, 220] on span "Confirm" at bounding box center [390, 214] width 29 height 12
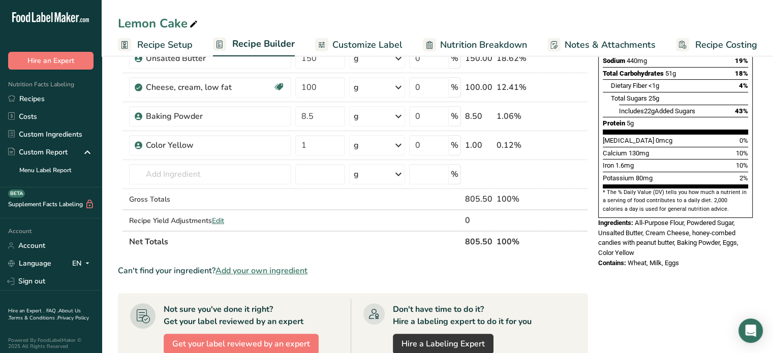
scroll to position [197, 0]
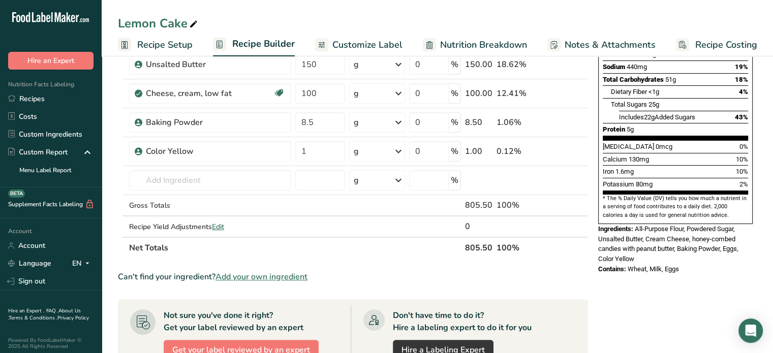
click at [171, 46] on span "Recipe Setup" at bounding box center [164, 45] width 55 height 14
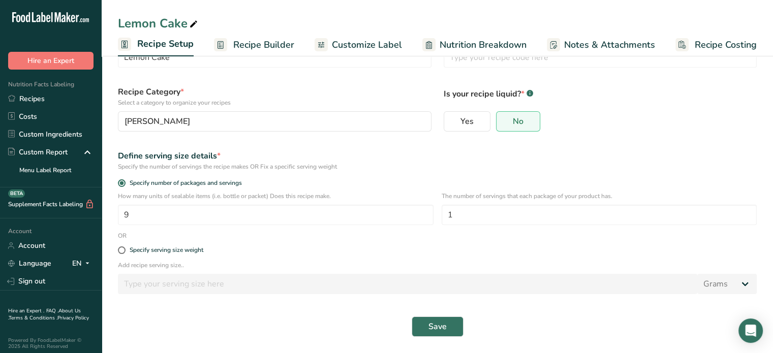
scroll to position [48, 0]
click at [258, 35] on link "Recipe Builder" at bounding box center [254, 45] width 80 height 23
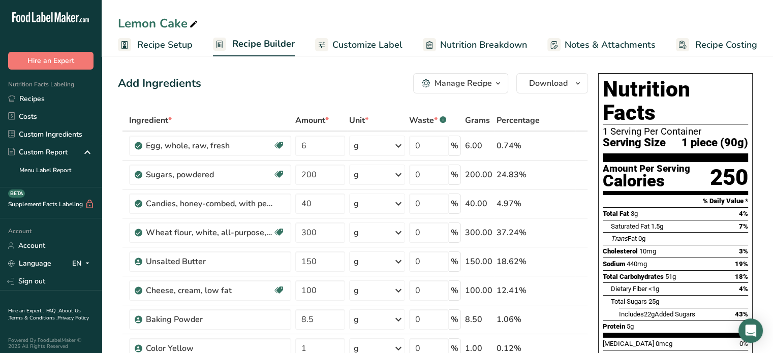
scroll to position [309, 0]
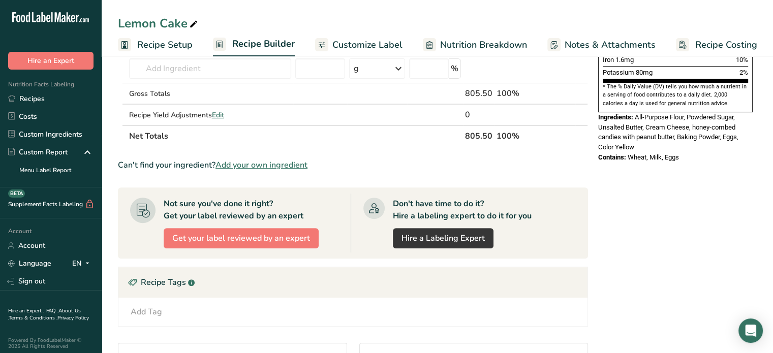
drag, startPoint x: 760, startPoint y: 190, endPoint x: 780, endPoint y: 203, distance: 23.8
click at [773, 203] on html ".a-20{fill:#fff;} Hire an Expert Nutrition Facts Labeling Recipes Costs Custom …" at bounding box center [386, 102] width 773 height 823
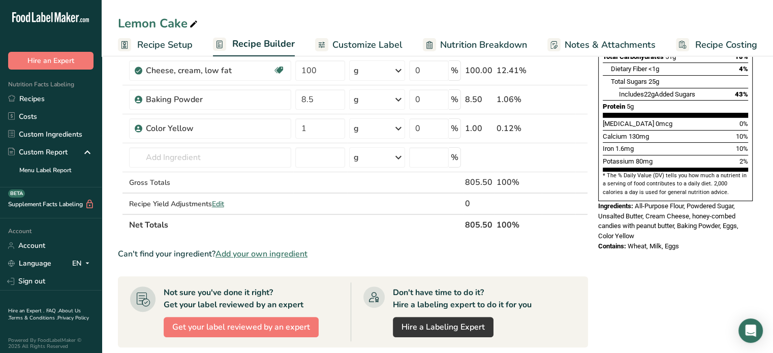
scroll to position [220, 0]
click at [487, 234] on table "Ingredient * Amount * Unit * Waste * .a-a{fill:#347362;}.b-a{fill:#fff;} Grams …" at bounding box center [353, 63] width 470 height 346
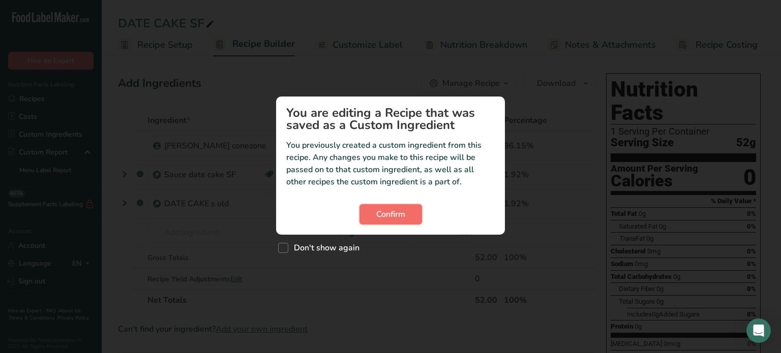
click at [398, 207] on button "Confirm" at bounding box center [390, 214] width 63 height 20
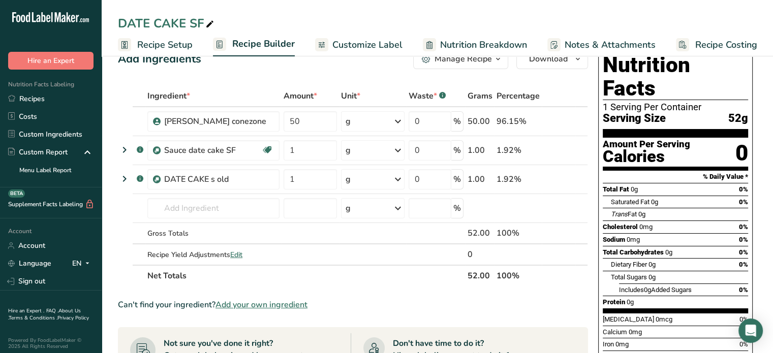
scroll to position [25, 0]
